Goal: Transaction & Acquisition: Purchase product/service

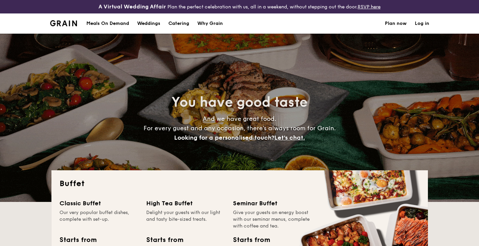
select select
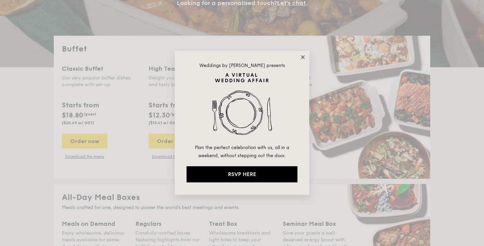
click at [303, 59] on icon at bounding box center [303, 57] width 6 height 6
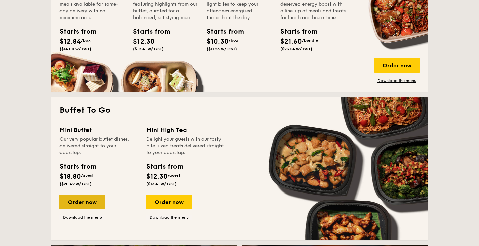
scroll to position [403, 0]
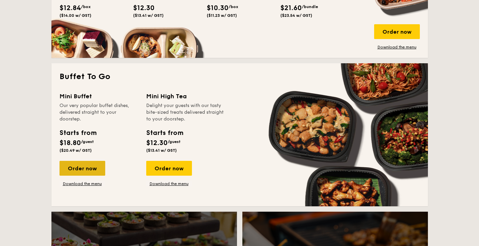
click at [90, 174] on div "Order now" at bounding box center [82, 168] width 46 height 15
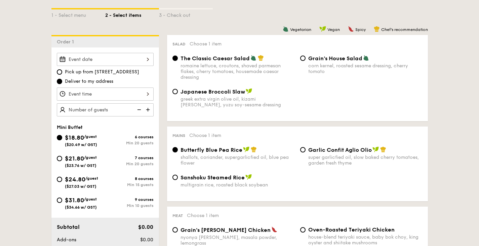
scroll to position [202, 0]
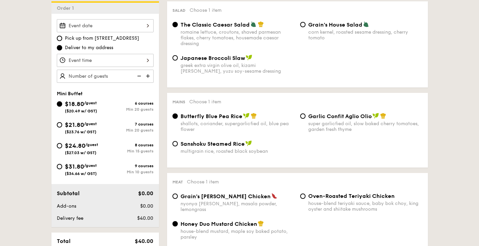
click at [300, 120] on div "Garlic Confit Aglio Olio super garlicfied oil, slow baked cherry tomatoes, gard…" at bounding box center [361, 122] width 128 height 19
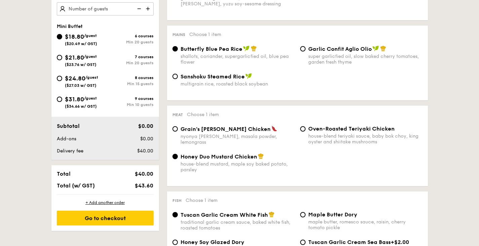
scroll to position [303, 0]
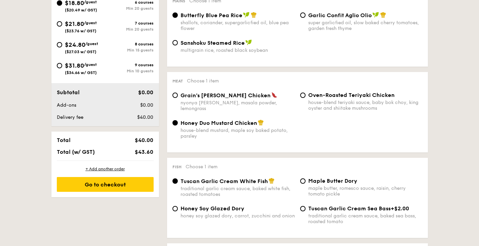
click at [215, 102] on div "nyonya [PERSON_NAME], masala powder, lemongrass" at bounding box center [237, 105] width 114 height 11
click at [178, 98] on input "Grain's [PERSON_NAME] Chicken nyonya [PERSON_NAME], masala powder, lemongrass" at bounding box center [174, 94] width 5 height 5
radio input "true"
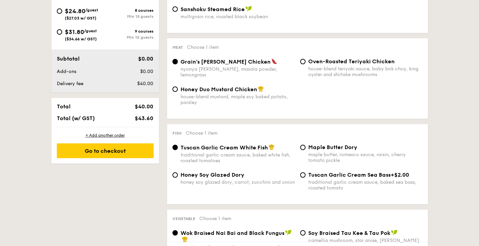
scroll to position [370, 0]
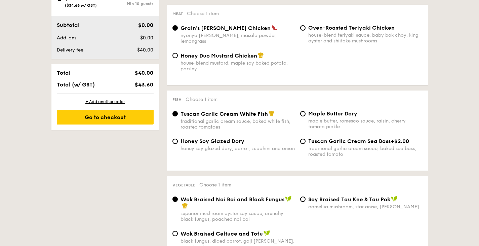
click at [206, 66] on div "house-blend mustard, maple soy baked potato, parsley" at bounding box center [237, 65] width 114 height 11
click at [178, 58] on input "Honey Duo Mustard Chicken house-blend mustard, maple soy baked potato, parsley" at bounding box center [174, 55] width 5 height 5
radio input "true"
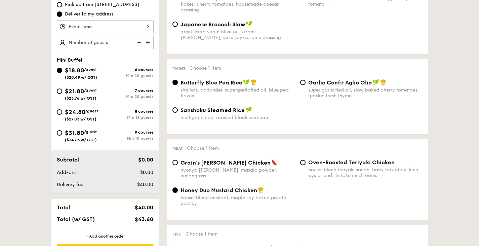
scroll to position [168, 0]
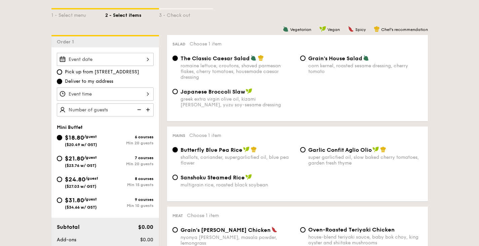
click at [147, 111] on img at bounding box center [149, 109] width 10 height 13
click at [139, 109] on img at bounding box center [138, 109] width 10 height 13
type input "20 guests"
click at [127, 60] on div at bounding box center [105, 59] width 97 height 13
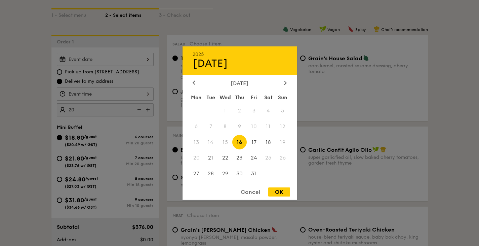
click at [199, 160] on span "20" at bounding box center [196, 158] width 14 height 14
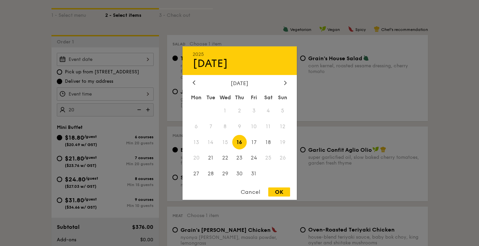
click at [250, 194] on div "Cancel" at bounding box center [250, 191] width 33 height 9
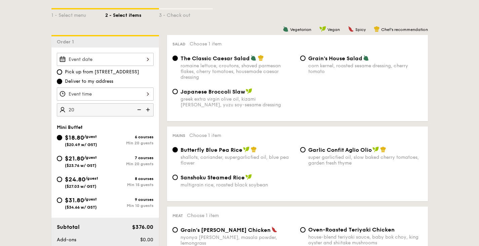
scroll to position [202, 0]
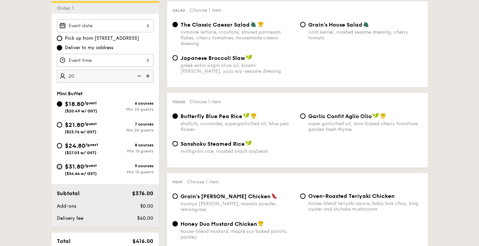
click at [60, 168] on input "$31.80 /guest ($34.66 w/ GST) 9 courses Min 10 guests" at bounding box center [59, 166] width 5 height 5
radio input "true"
radio input "false"
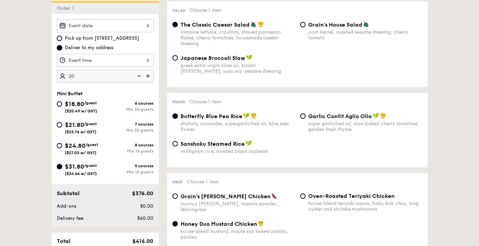
radio input "true"
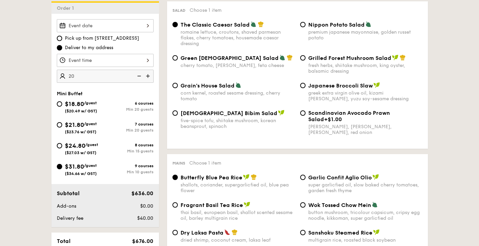
click at [134, 79] on img at bounding box center [138, 76] width 10 height 13
click at [134, 77] on img at bounding box center [138, 76] width 10 height 13
type input "10 guests"
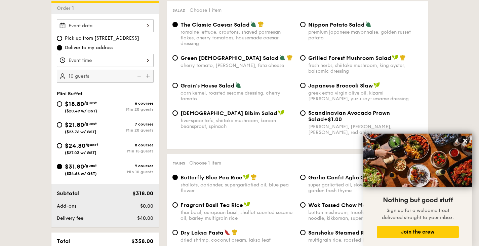
scroll to position [168, 0]
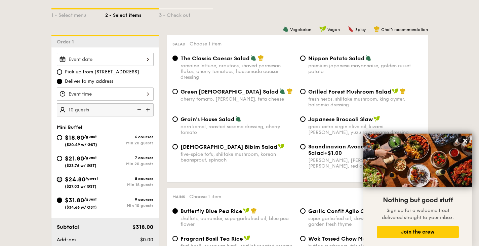
click at [60, 180] on input "$24.80 /guest ($27.03 w/ GST) 8 courses Min 15 guests" at bounding box center [59, 178] width 5 height 5
radio input "true"
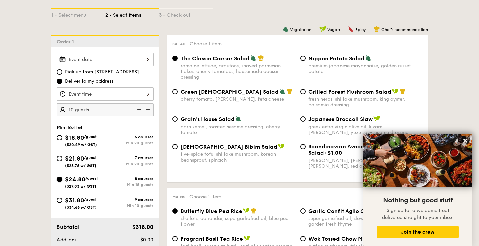
radio input "true"
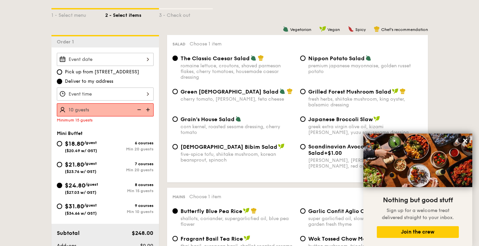
click at [145, 107] on img at bounding box center [149, 109] width 10 height 13
type input "15 guests"
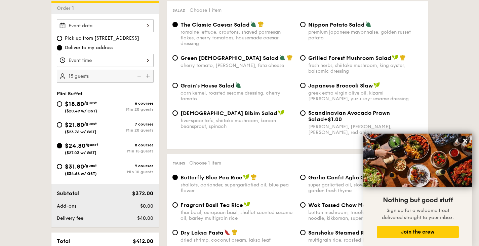
scroll to position [235, 0]
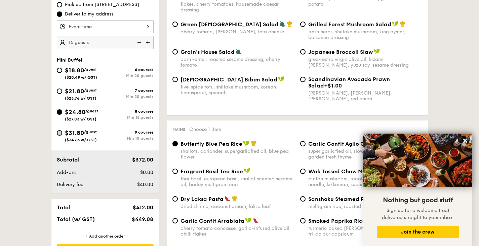
click at [60, 132] on input "$31.80 /guest ($34.66 w/ GST) 9 courses Min 10 guests" at bounding box center [59, 132] width 5 height 5
radio input "true"
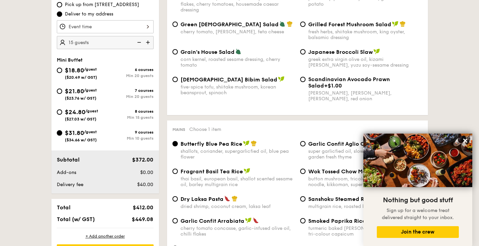
radio input "true"
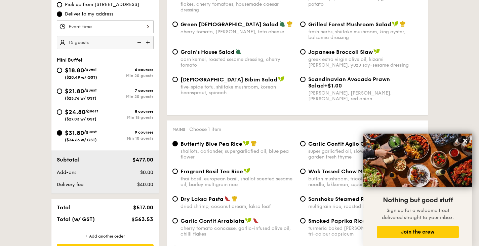
click at [138, 39] on img at bounding box center [138, 42] width 10 height 13
type input "10 guests"
click at [138, 39] on img at bounding box center [138, 42] width 10 height 13
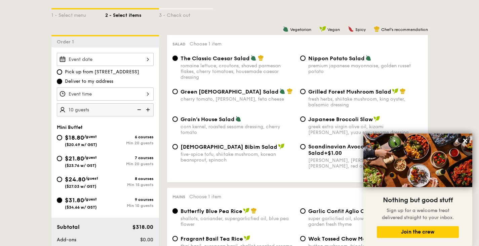
scroll to position [134, 0]
